Goal: Task Accomplishment & Management: Use online tool/utility

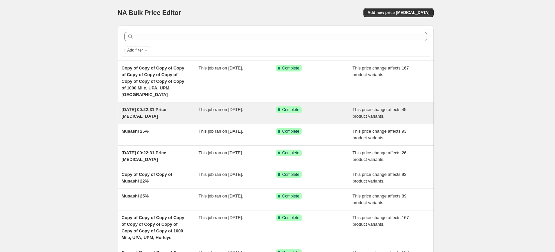
click at [168, 122] on div "[DATE] 00:22:31 Price [MEDICAL_DATA] This job ran on [DATE]. Success Complete C…" at bounding box center [276, 112] width 316 height 21
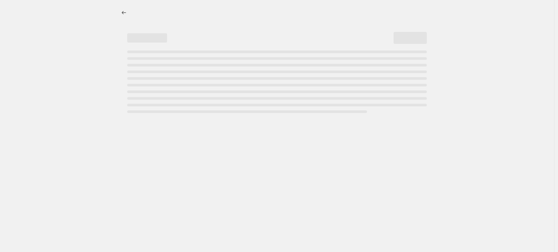
select select "pcap"
select select "no_change"
select select "collection"
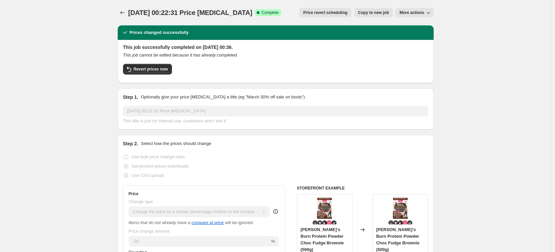
click at [381, 10] on span "Copy to new job" at bounding box center [373, 12] width 31 height 5
select select "pcap"
select select "no_change"
select select "collection"
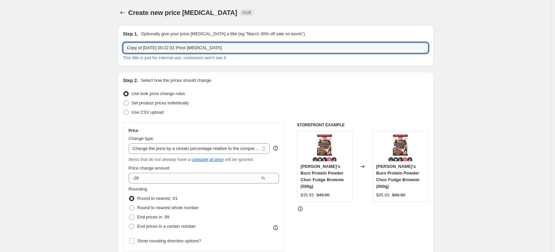
drag, startPoint x: 239, startPoint y: 48, endPoint x: 79, endPoint y: 39, distance: 160.7
type input "Max and [PERSON_NAME]'s"
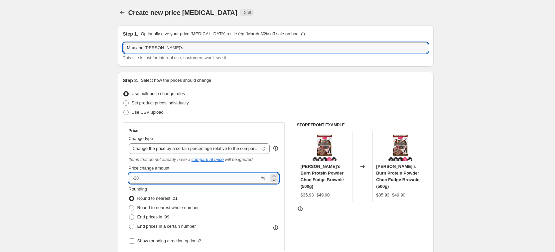
click at [188, 182] on input "-28" at bounding box center [194, 178] width 131 height 11
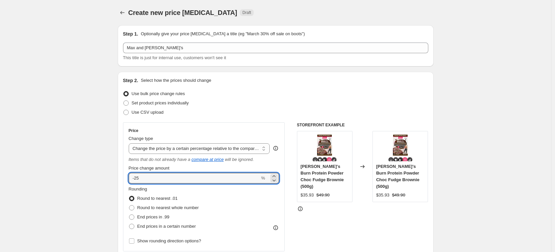
type input "-25"
click at [357, 213] on div "STOREFRONT EXAMPLE [PERSON_NAME]'s Burn Protein Powder Choc Fudge Brownie (500g…" at bounding box center [362, 207] width 131 height 171
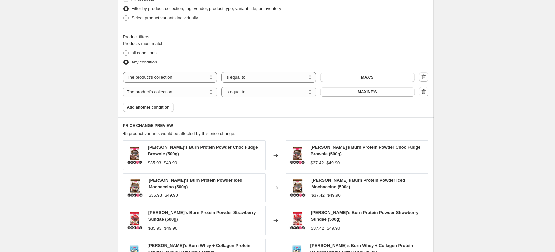
scroll to position [521, 0]
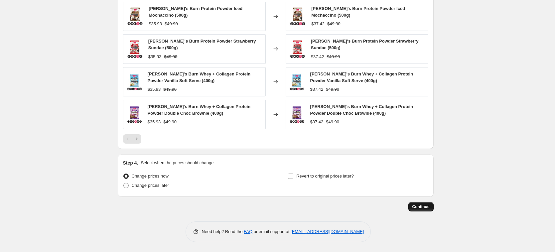
click at [428, 210] on button "Continue" at bounding box center [420, 206] width 25 height 9
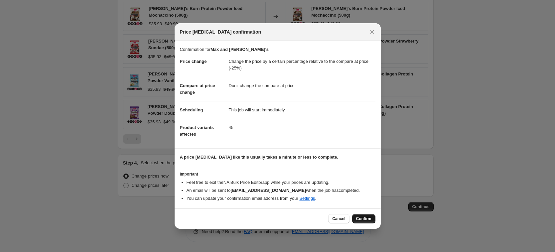
click at [365, 219] on span "Confirm" at bounding box center [363, 218] width 15 height 5
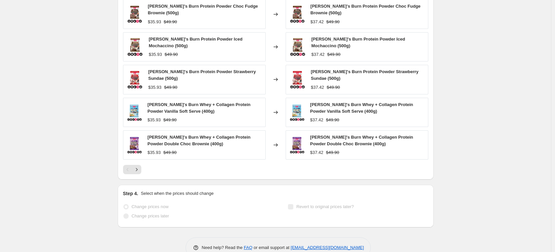
scroll to position [538, 0]
select select "pcap"
select select "no_change"
select select "collection"
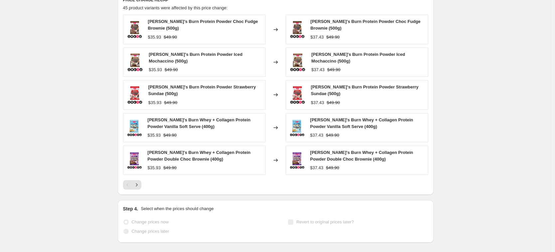
scroll to position [0, 0]
